Goal: Register for event/course

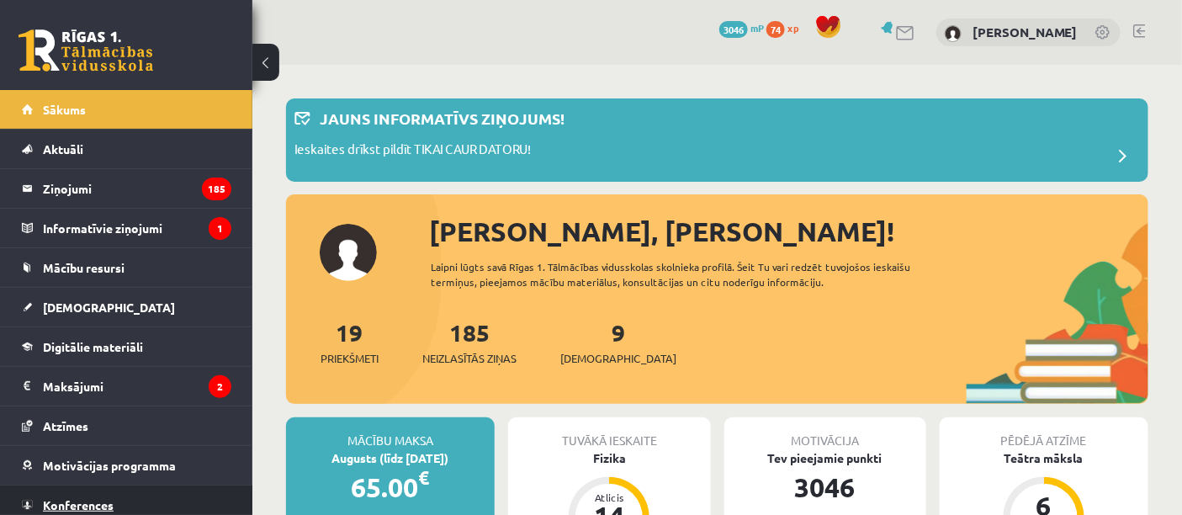
click at [72, 494] on link "Konferences" at bounding box center [126, 504] width 209 height 39
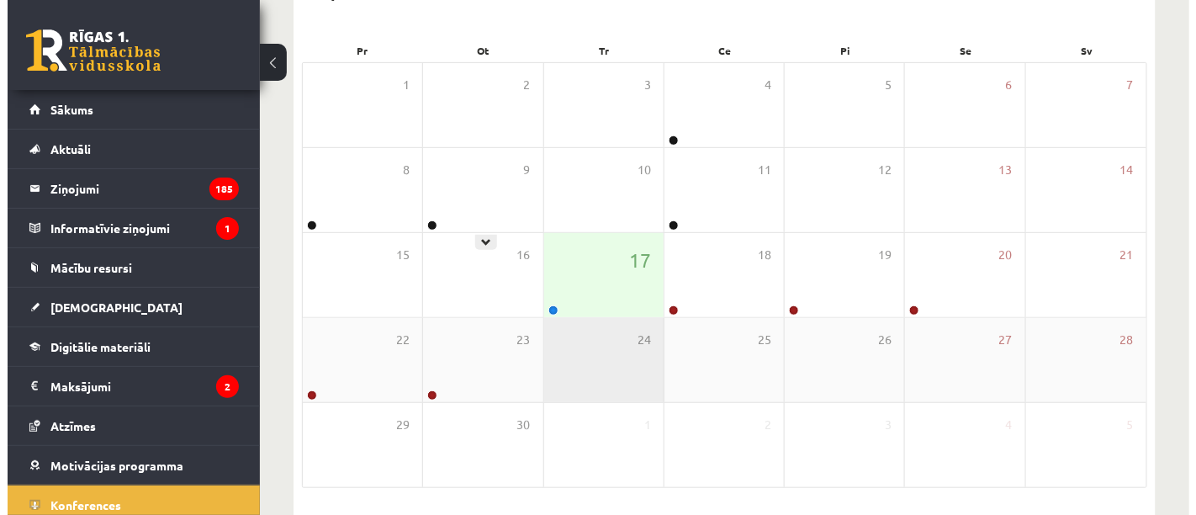
scroll to position [280, 0]
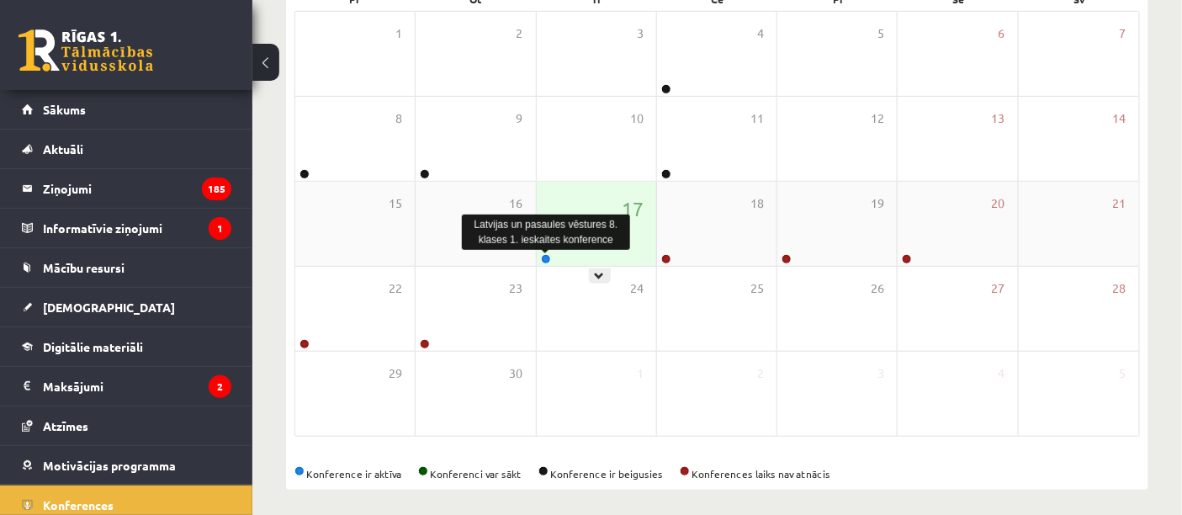
click at [545, 258] on link at bounding box center [546, 259] width 10 height 10
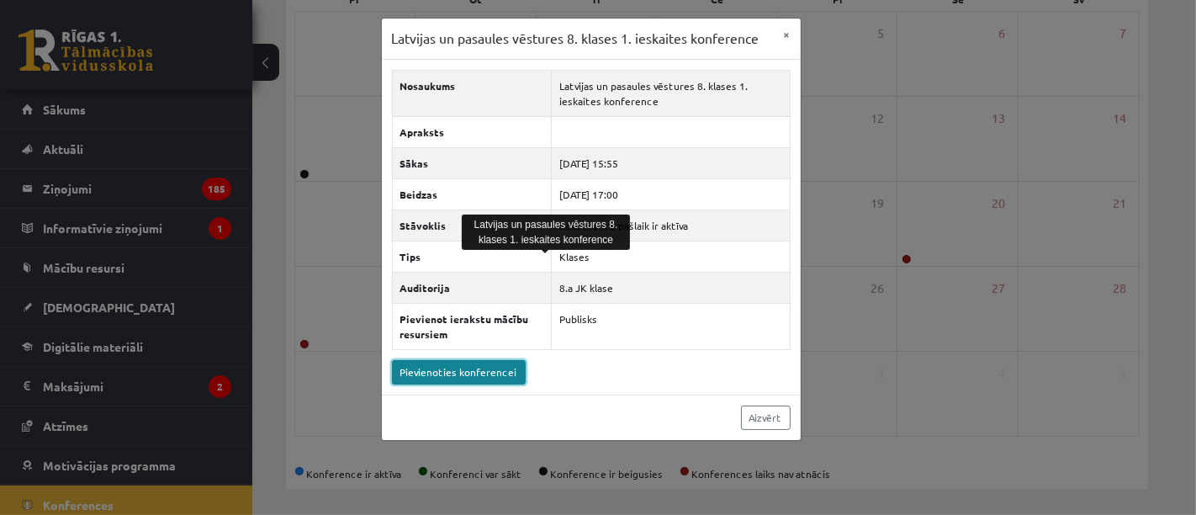
click at [421, 367] on link "Pievienoties konferencei" at bounding box center [459, 372] width 134 height 24
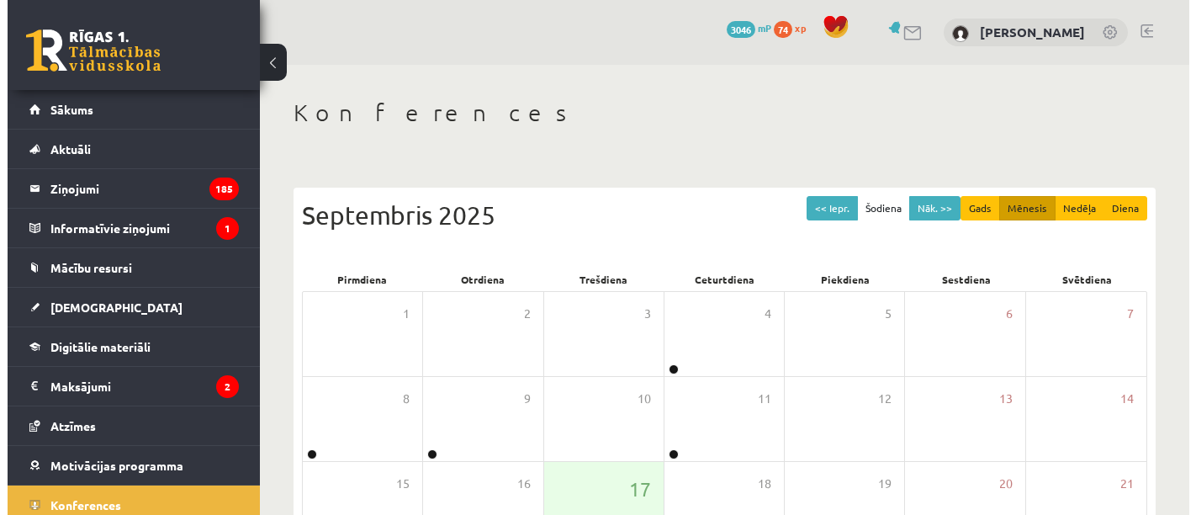
scroll to position [280, 0]
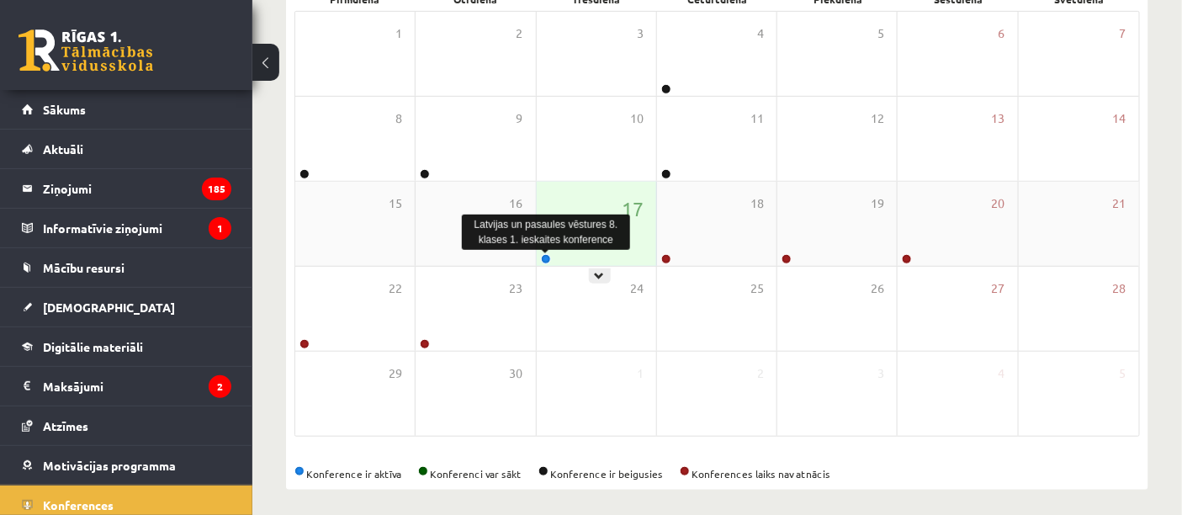
click at [545, 256] on link at bounding box center [546, 259] width 10 height 10
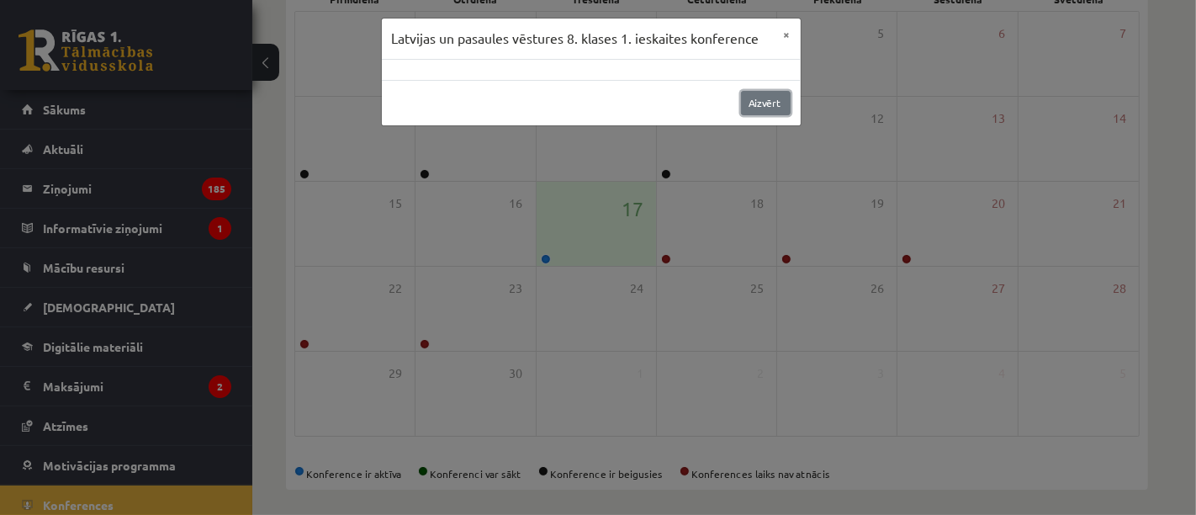
click at [767, 106] on link "Aizvērt" at bounding box center [766, 103] width 50 height 24
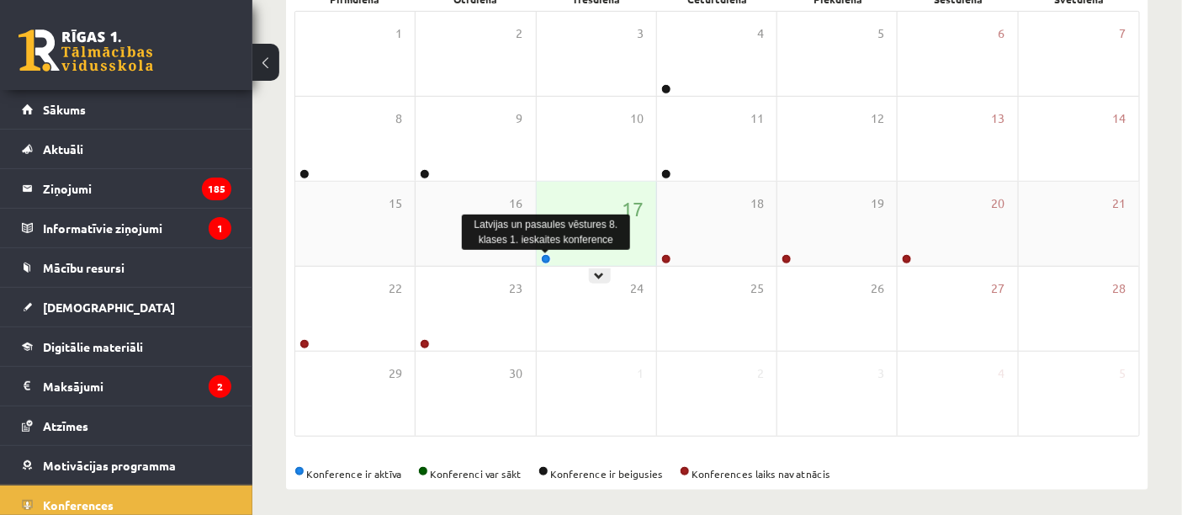
click at [544, 259] on link at bounding box center [546, 259] width 10 height 10
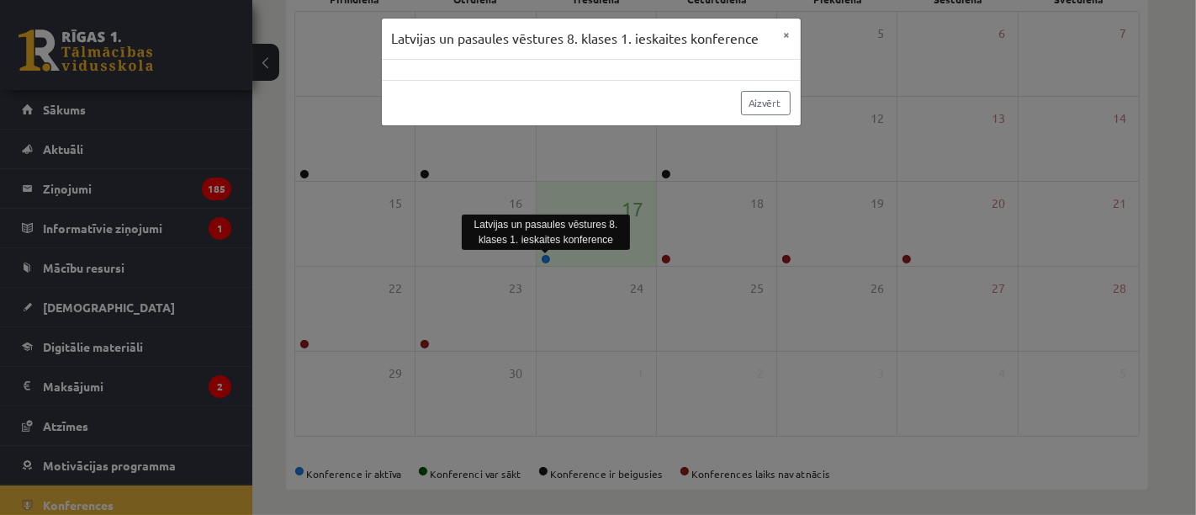
click at [421, 65] on div at bounding box center [591, 70] width 419 height 20
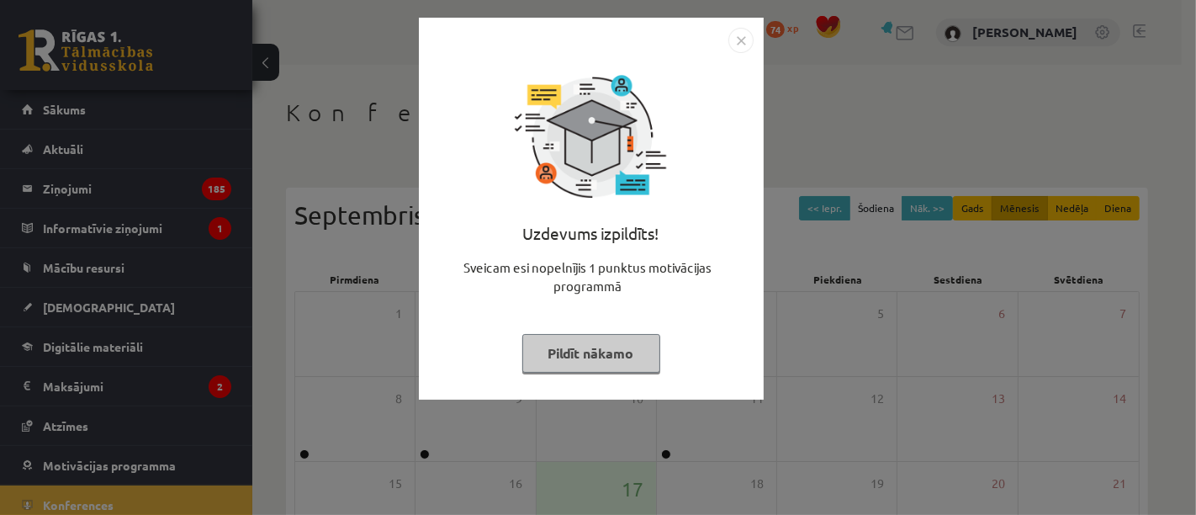
click at [590, 348] on button "Pildīt nākamo" at bounding box center [591, 353] width 138 height 39
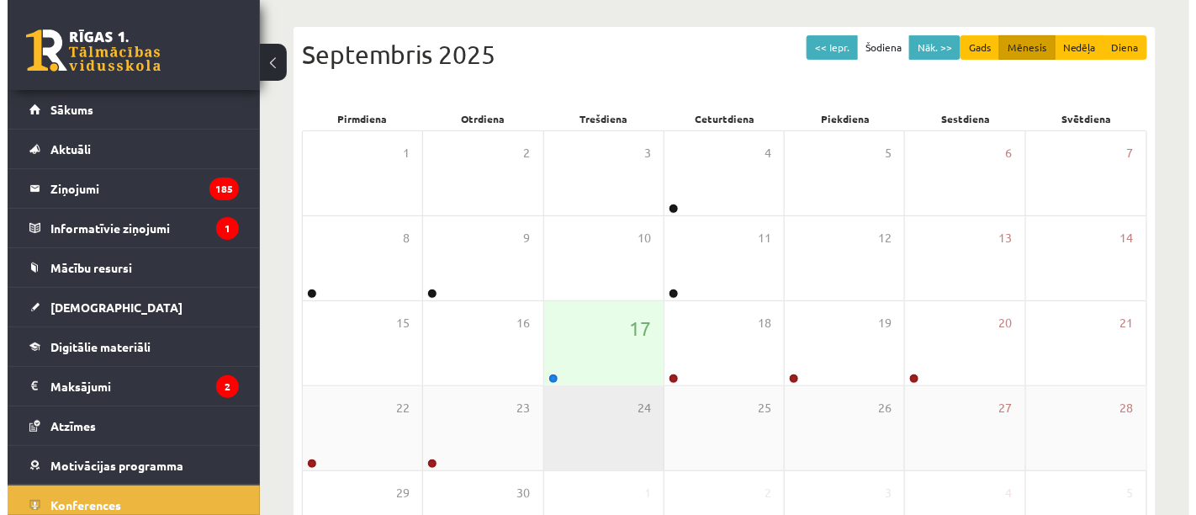
scroll to position [187, 0]
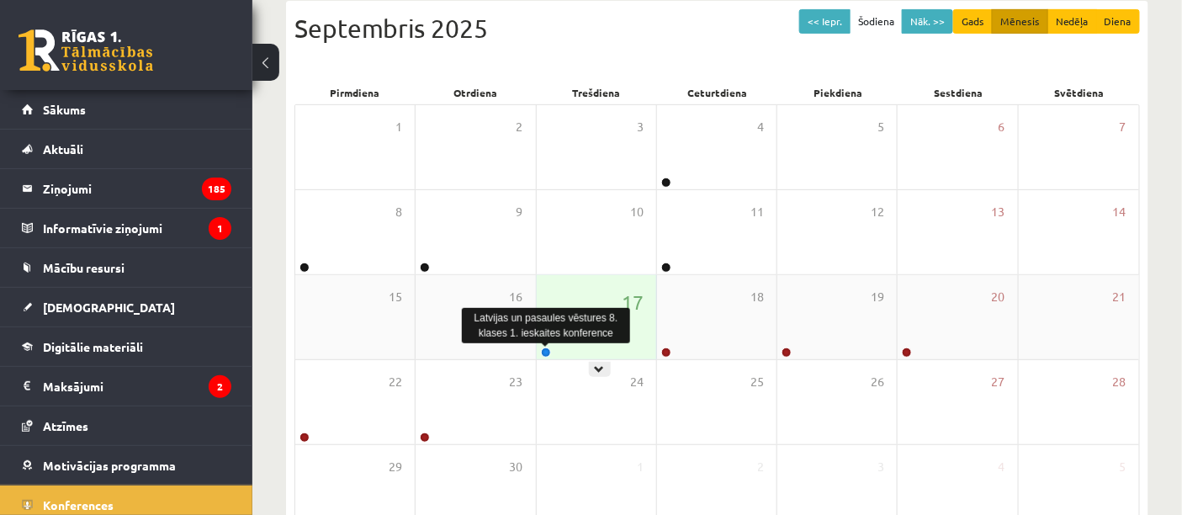
click at [547, 352] on link at bounding box center [546, 352] width 10 height 10
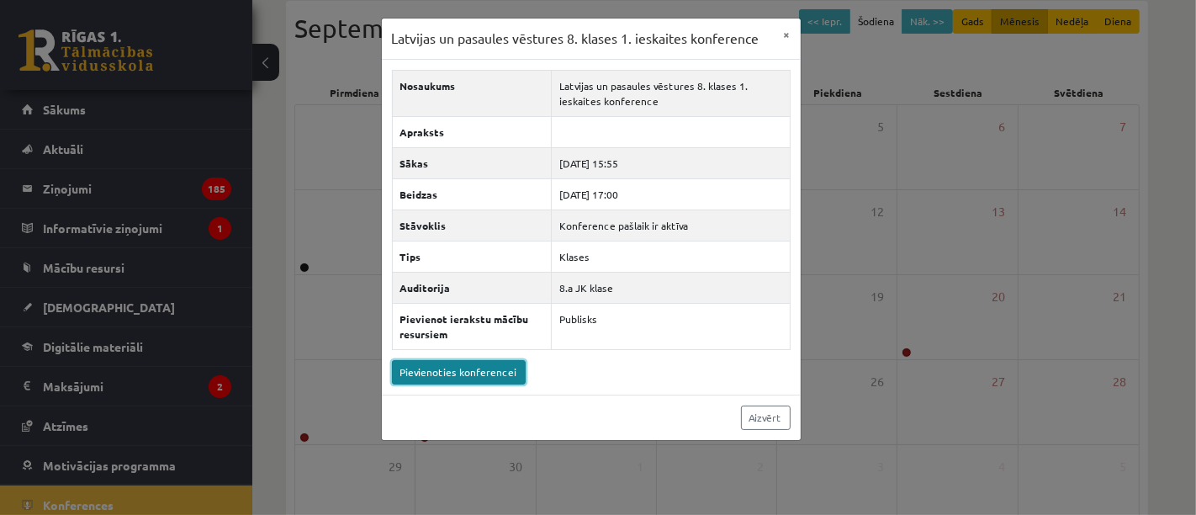
click at [466, 374] on link "Pievienoties konferencei" at bounding box center [459, 372] width 134 height 24
